Goal: Browse casually

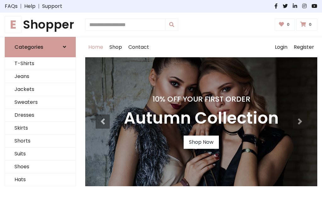
click at [161, 103] on h4 "10% Off Your First Order" at bounding box center [201, 99] width 155 height 9
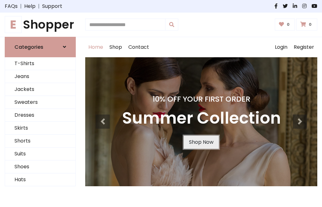
click at [201, 142] on link "Shop Now" at bounding box center [201, 142] width 35 height 13
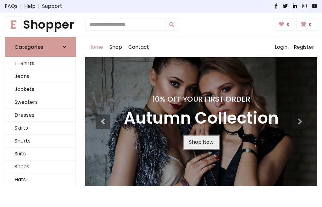
click at [201, 142] on link "Shop Now" at bounding box center [201, 142] width 35 height 13
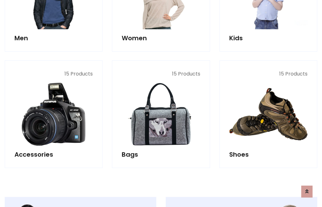
scroll to position [627, 0]
